Goal: Information Seeking & Learning: Learn about a topic

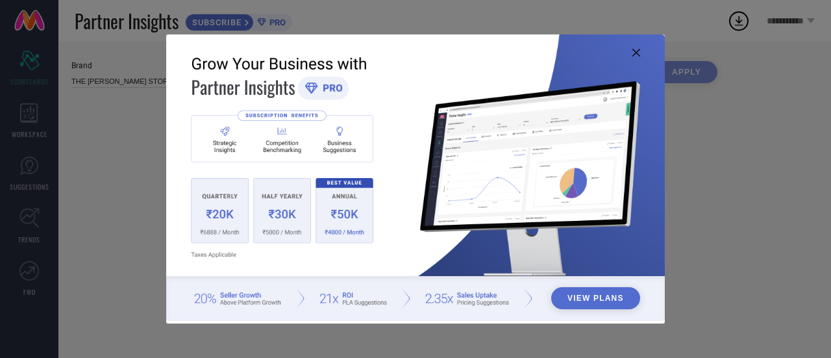
type input "All"
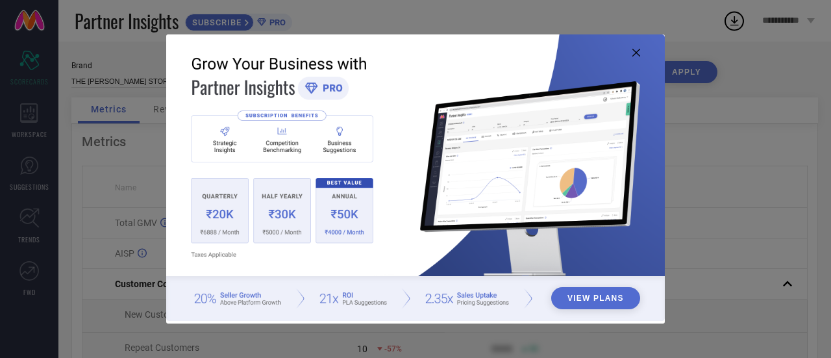
click at [631, 46] on img at bounding box center [415, 177] width 499 height 287
click at [639, 57] on img at bounding box center [415, 177] width 499 height 287
click at [636, 53] on icon at bounding box center [637, 53] width 8 height 8
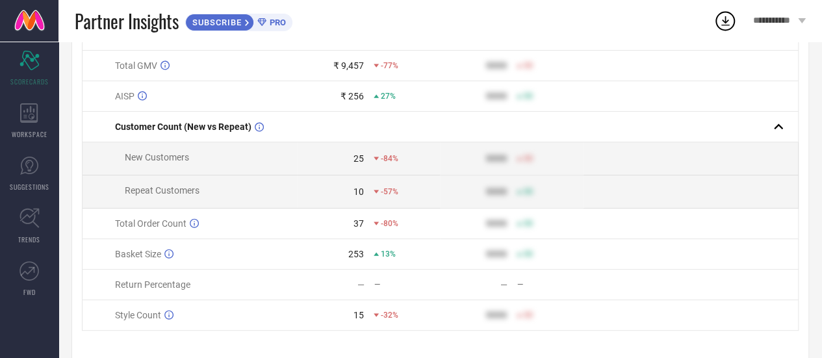
scroll to position [185, 0]
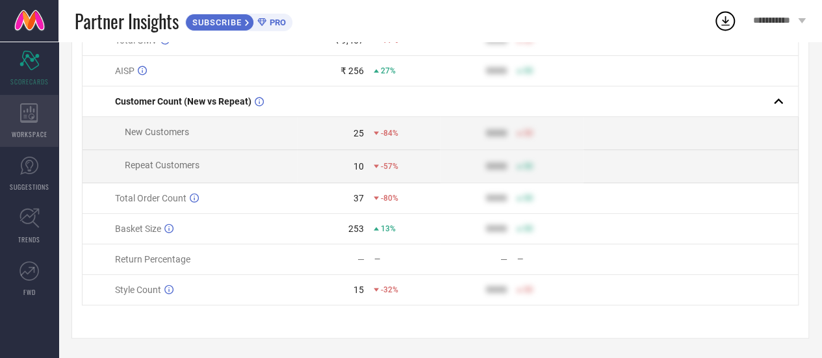
click at [32, 111] on icon at bounding box center [29, 112] width 18 height 19
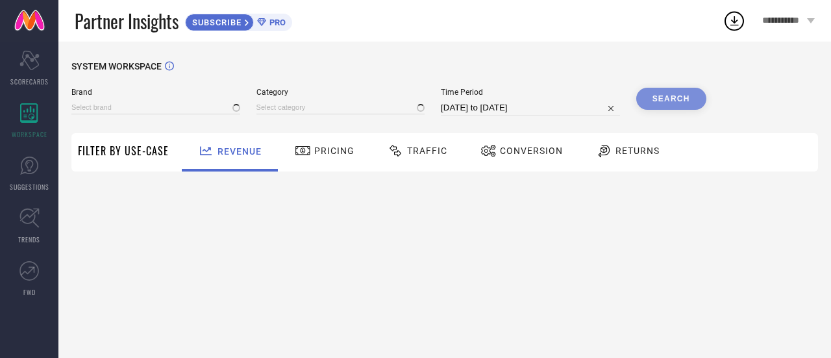
type input "THE [PERSON_NAME] STORY"
type input "All"
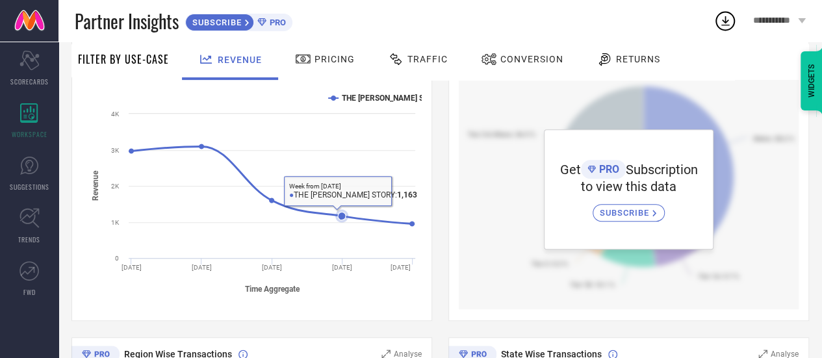
scroll to position [130, 0]
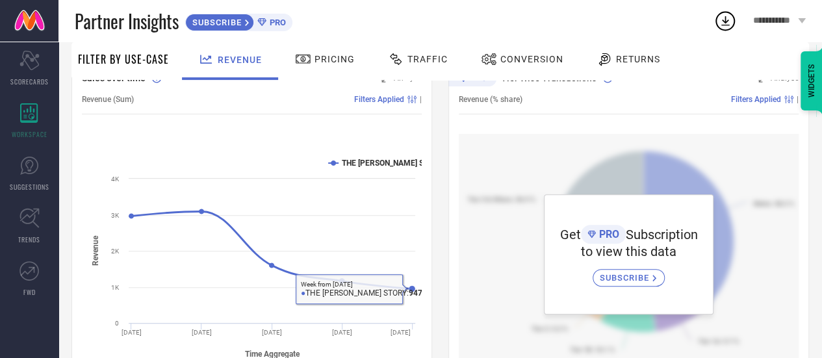
click at [395, 157] on rect at bounding box center [252, 257] width 340 height 221
click at [394, 168] on rect at bounding box center [252, 257] width 340 height 221
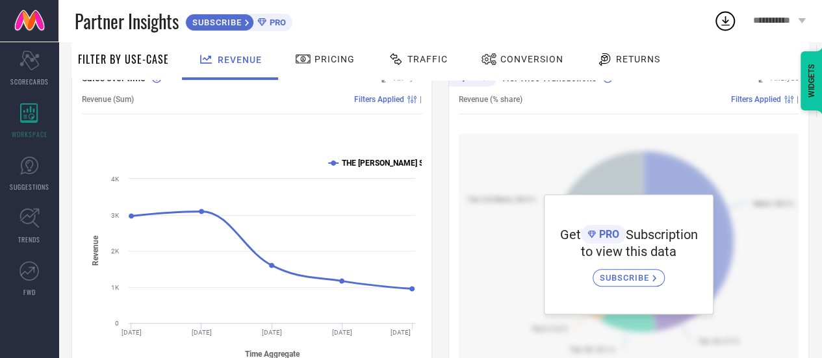
click at [394, 164] on text "THE [PERSON_NAME] STORY" at bounding box center [393, 162] width 102 height 9
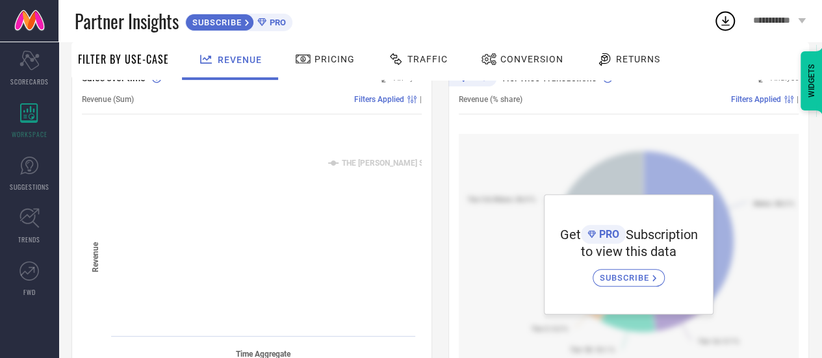
click at [394, 164] on text "THE [PERSON_NAME] STORY" at bounding box center [393, 162] width 102 height 9
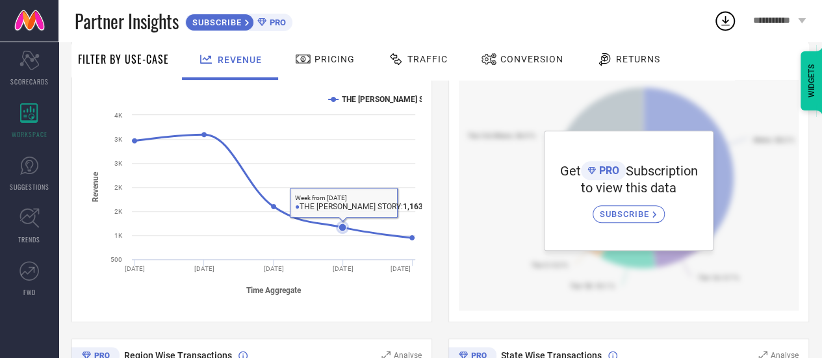
scroll to position [0, 0]
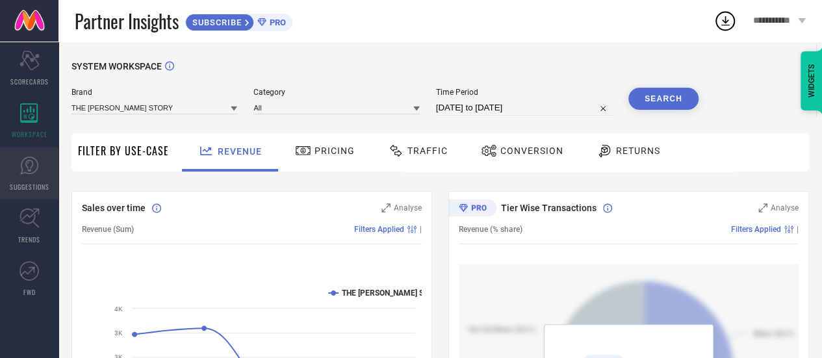
click at [17, 159] on link "SUGGESTIONS" at bounding box center [29, 173] width 58 height 52
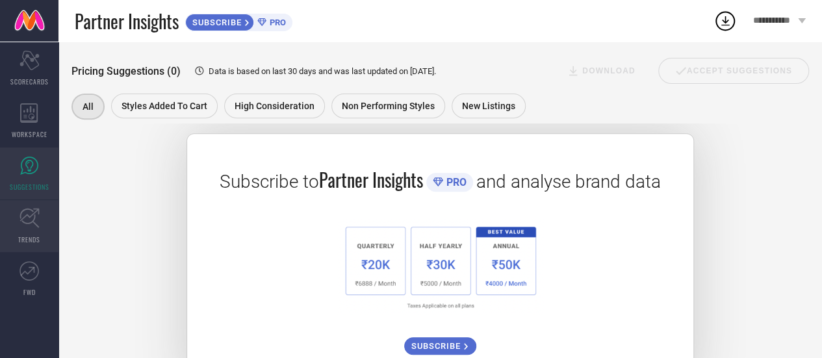
click at [6, 217] on link "TRENDS" at bounding box center [29, 226] width 58 height 52
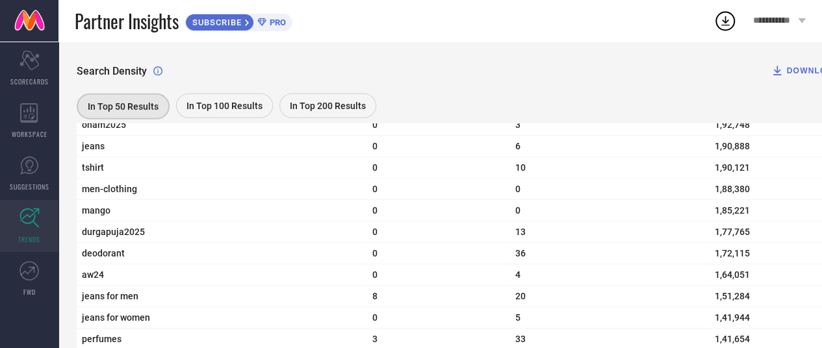
scroll to position [1688, 0]
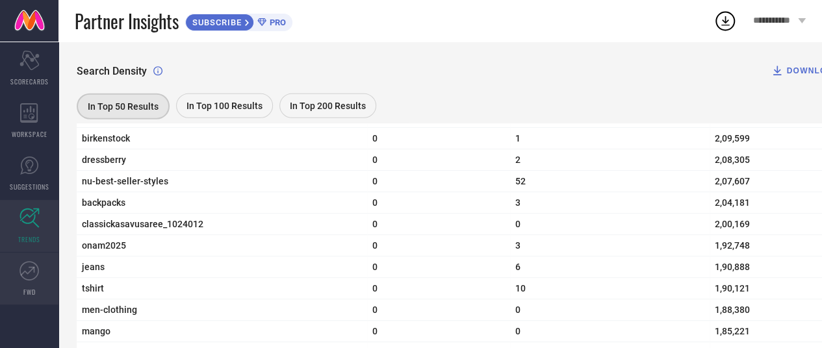
click at [17, 270] on link "FWD" at bounding box center [29, 279] width 58 height 52
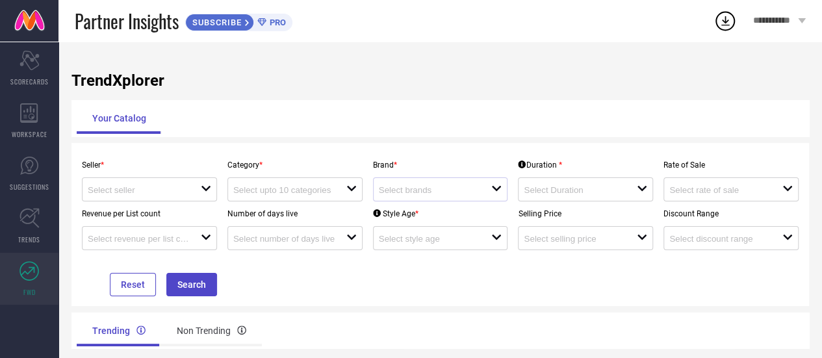
scroll to position [58, 0]
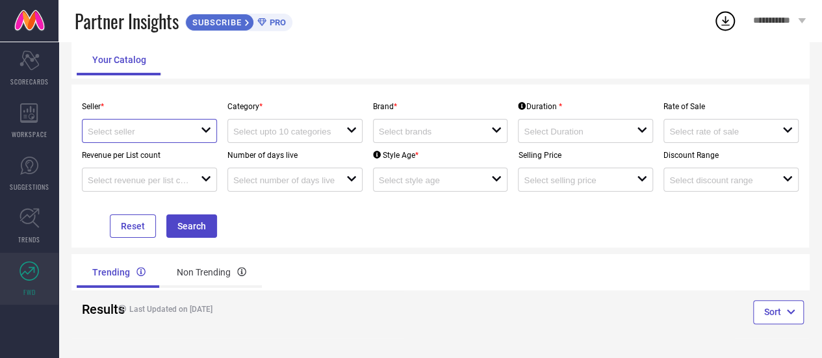
click at [184, 127] on input at bounding box center [138, 132] width 101 height 10
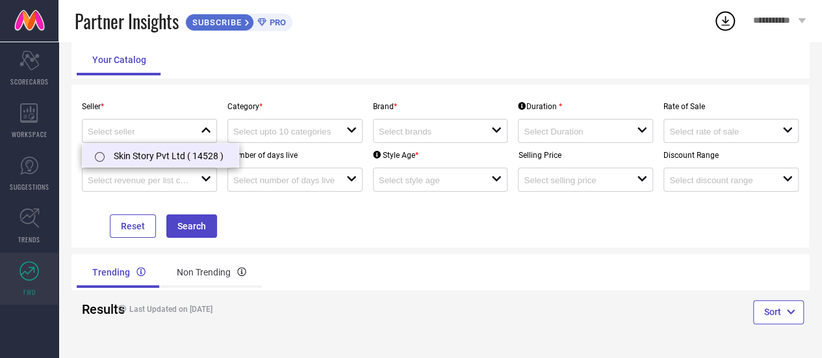
click at [195, 145] on li "Skin Story Pvt Ltd ( 14528 )" at bounding box center [160, 155] width 156 height 23
type input "Skin Story Pvt Ltd ( 14528 )"
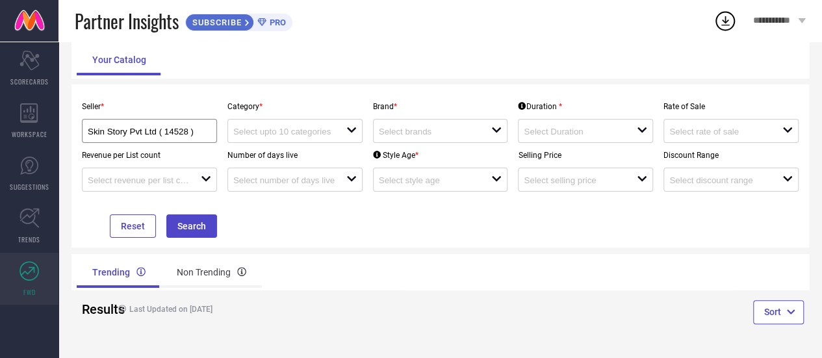
click at [310, 118] on div "Category * open" at bounding box center [294, 118] width 145 height 49
click at [319, 131] on input at bounding box center [283, 132] width 101 height 10
click at [327, 155] on div "No results found" at bounding box center [294, 154] width 135 height 22
click at [421, 144] on div "Style Age * open" at bounding box center [440, 167] width 145 height 49
click at [204, 121] on div "Skin Story Pvt Ltd ( 14528 )" at bounding box center [149, 131] width 135 height 24
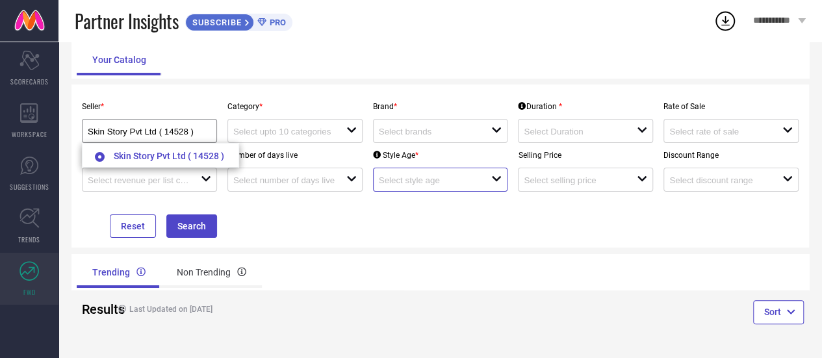
drag, startPoint x: 423, startPoint y: 182, endPoint x: 411, endPoint y: 149, distance: 35.3
click at [423, 182] on input at bounding box center [429, 180] width 101 height 10
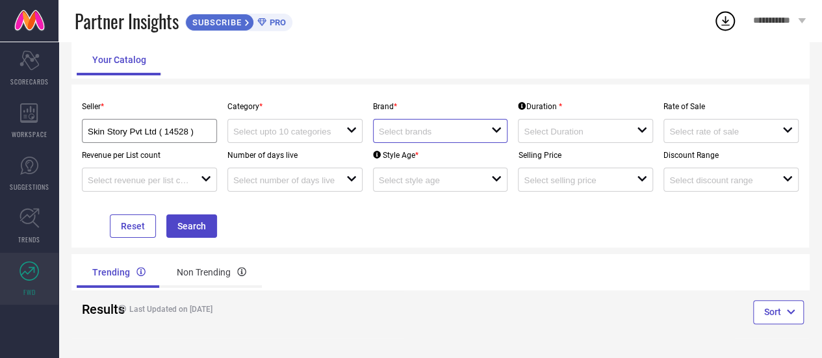
click at [410, 133] on input at bounding box center [429, 132] width 101 height 10
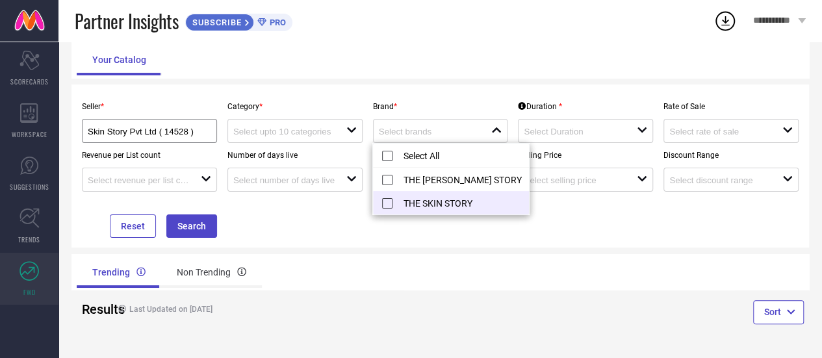
click at [416, 203] on li "THE SKIN STORY" at bounding box center [451, 202] width 156 height 23
type input "THE SKIN STORY"
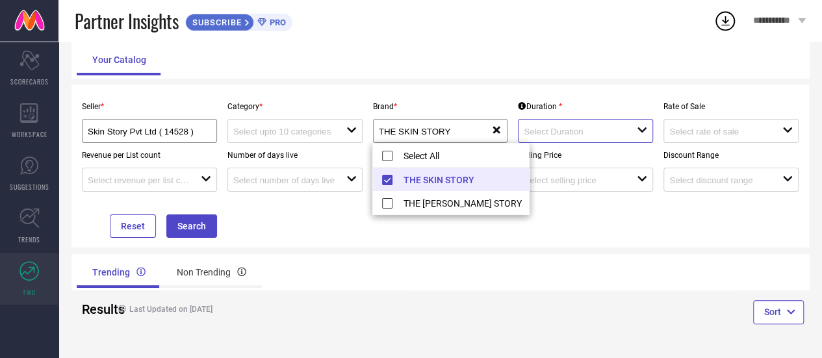
click at [551, 134] on input at bounding box center [573, 132] width 101 height 10
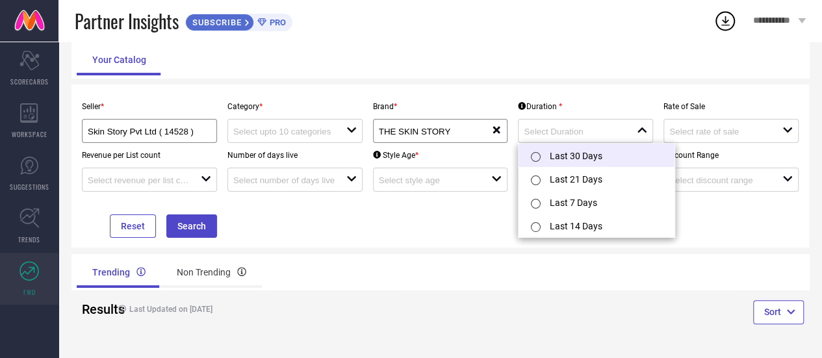
click at [581, 159] on li "Last 30 Days" at bounding box center [596, 155] width 156 height 23
type input "Last 30 Days"
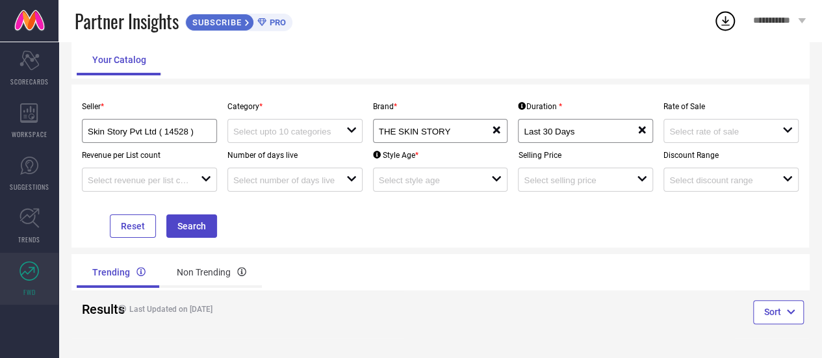
click at [703, 147] on div "Discount Range open" at bounding box center [730, 167] width 145 height 49
click at [703, 140] on div "open" at bounding box center [730, 131] width 135 height 24
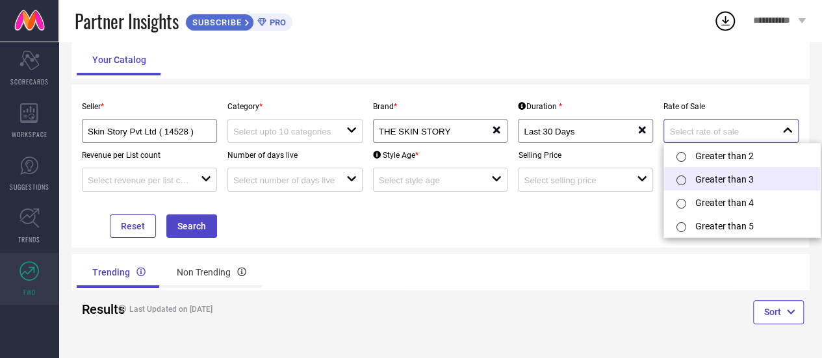
scroll to position [1, 0]
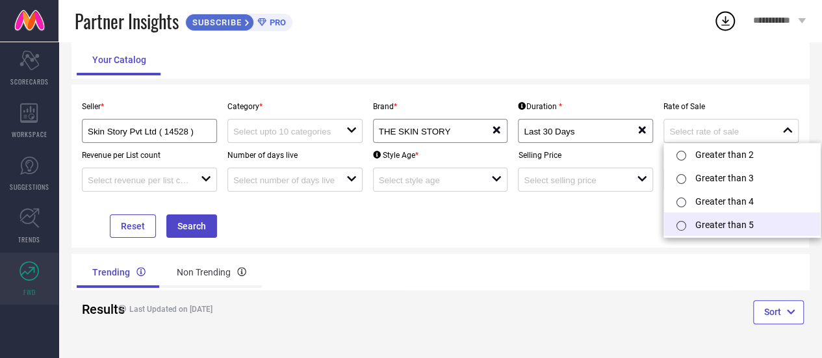
click at [699, 227] on li "Greater than 5" at bounding box center [742, 223] width 156 height 23
type input "Greater than 5"
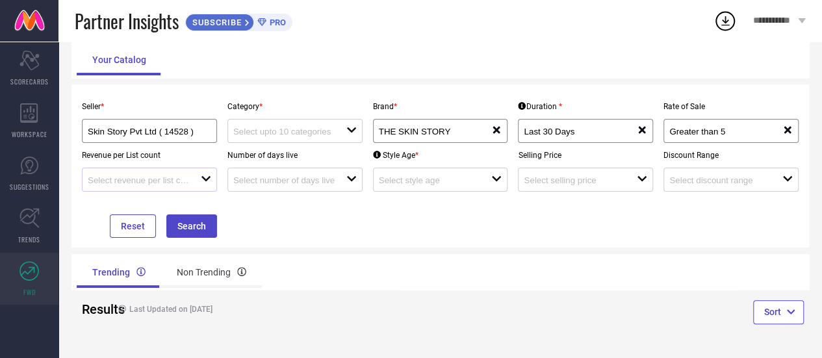
click at [144, 174] on div at bounding box center [144, 179] width 113 height 12
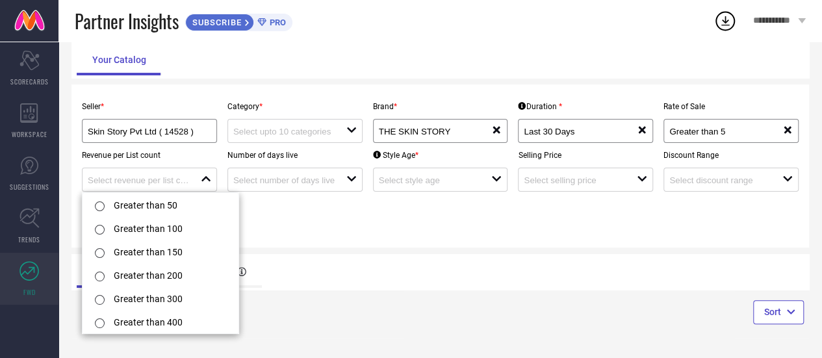
click at [333, 236] on div "Seller * Skin Story Pvt Ltd ( 14528 ) Category * open Brand * THE SKIN STORY re…" at bounding box center [440, 166] width 727 height 144
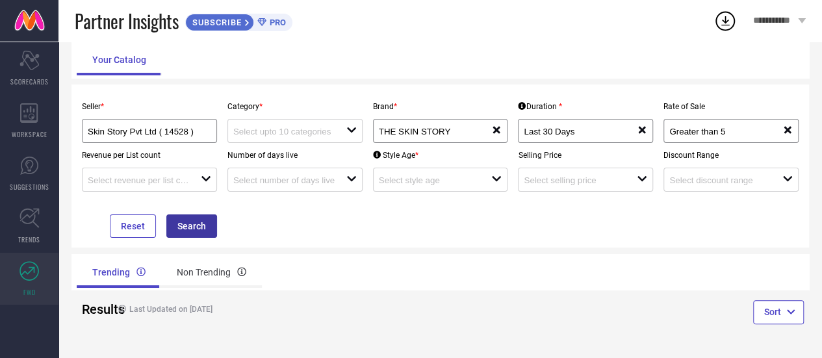
click at [192, 225] on button "Search" at bounding box center [191, 225] width 51 height 23
click at [272, 121] on div "open" at bounding box center [294, 131] width 135 height 24
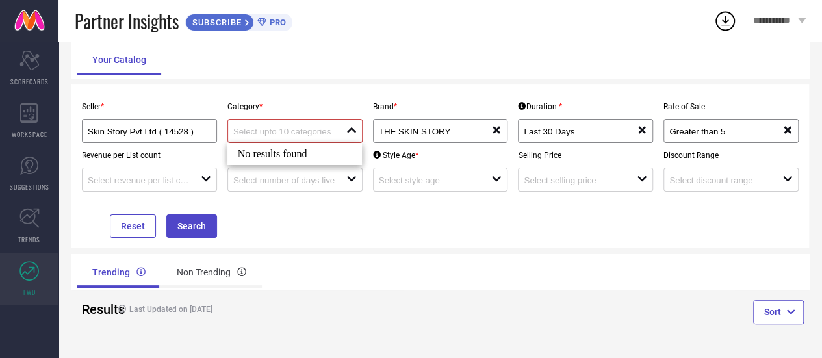
click at [301, 150] on div "No results found" at bounding box center [294, 154] width 135 height 22
drag, startPoint x: 304, startPoint y: 166, endPoint x: 310, endPoint y: 159, distance: 9.7
click at [305, 166] on div "Number of days live open" at bounding box center [294, 167] width 145 height 49
click at [291, 136] on div "open" at bounding box center [294, 131] width 135 height 24
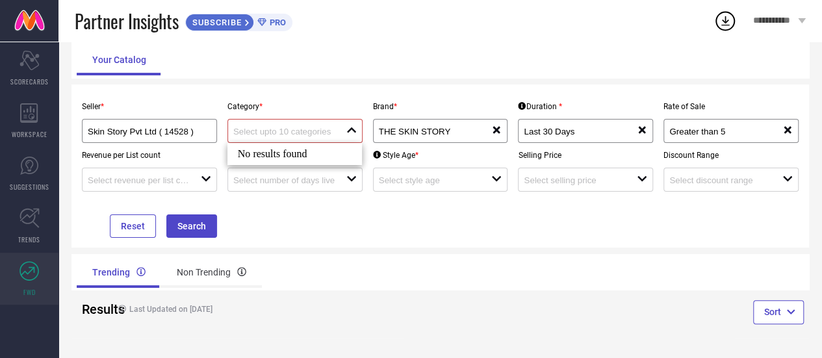
click at [291, 132] on input at bounding box center [283, 132] width 101 height 10
click at [295, 152] on div "No results found" at bounding box center [294, 154] width 135 height 22
click at [296, 148] on div "No results found" at bounding box center [294, 154] width 135 height 22
click at [330, 107] on p "Category *" at bounding box center [294, 106] width 135 height 9
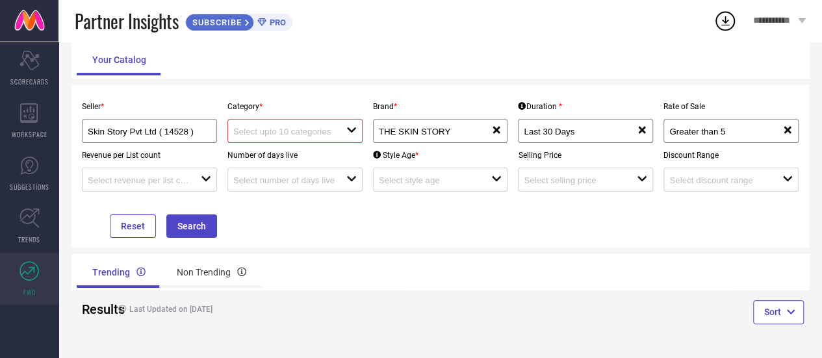
click at [288, 167] on div "Number of days live open" at bounding box center [294, 167] width 145 height 49
